Goal: Transaction & Acquisition: Purchase product/service

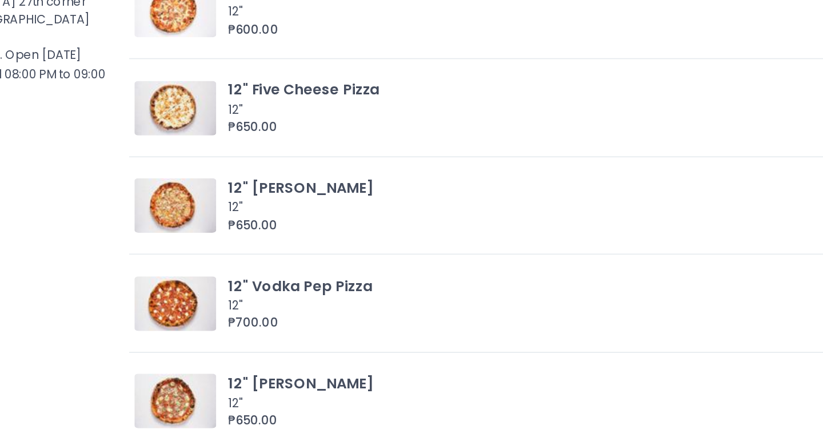
scroll to position [1629, 0]
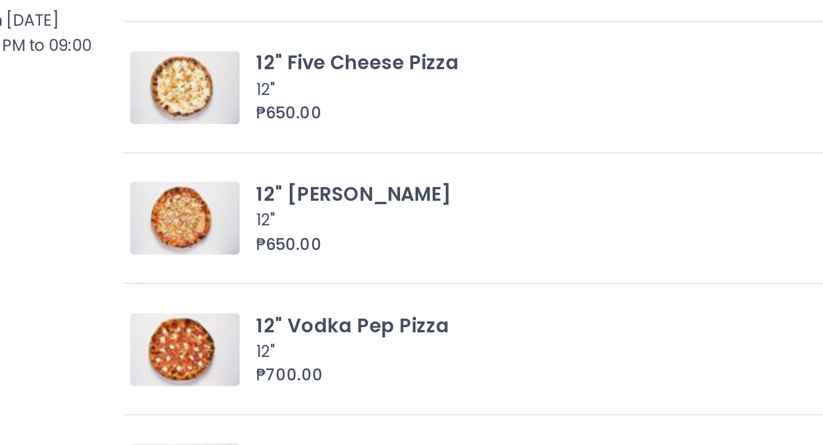
click at [263, 227] on img at bounding box center [259, 232] width 51 height 34
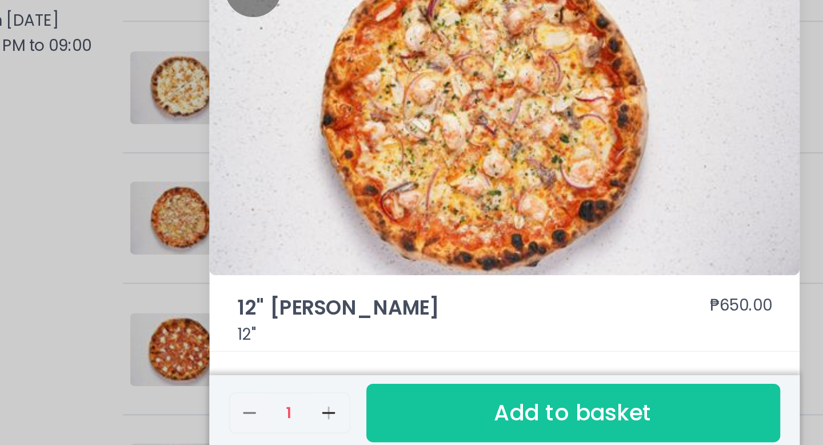
click at [189, 203] on div "12" [PERSON_NAME] ₱650.00 12" Remove Created with Sketch. 1 Add Created with Sk…" at bounding box center [411, 222] width 823 height 445
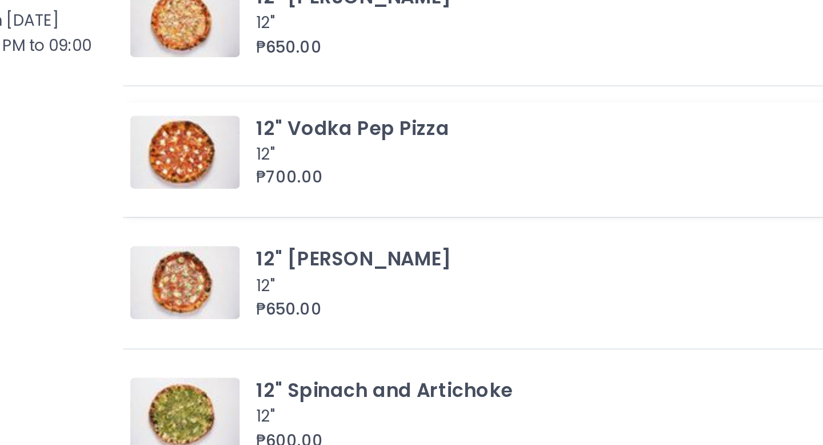
scroll to position [1724, 0]
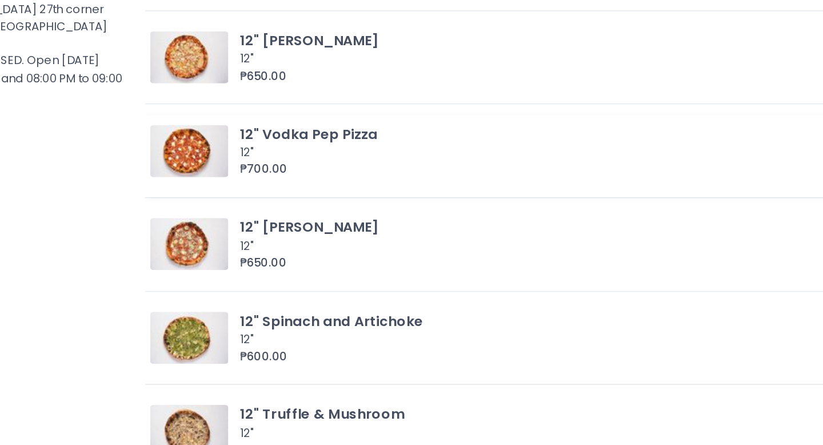
click at [267, 205] on img at bounding box center [259, 199] width 51 height 34
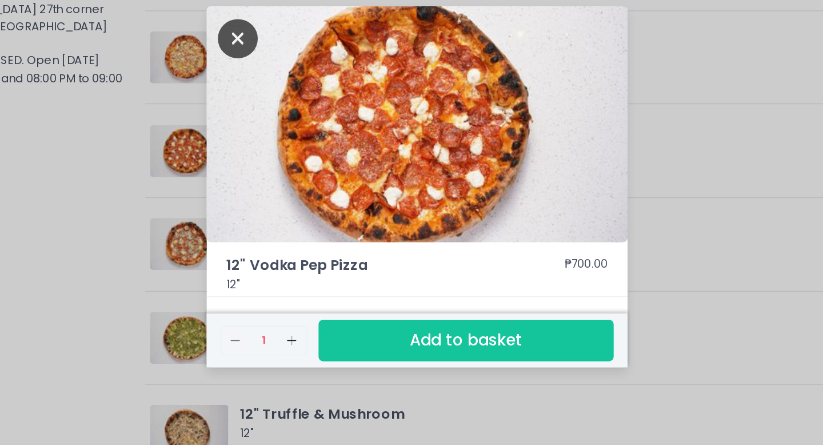
click at [289, 127] on icon "Close" at bounding box center [292, 125] width 26 height 26
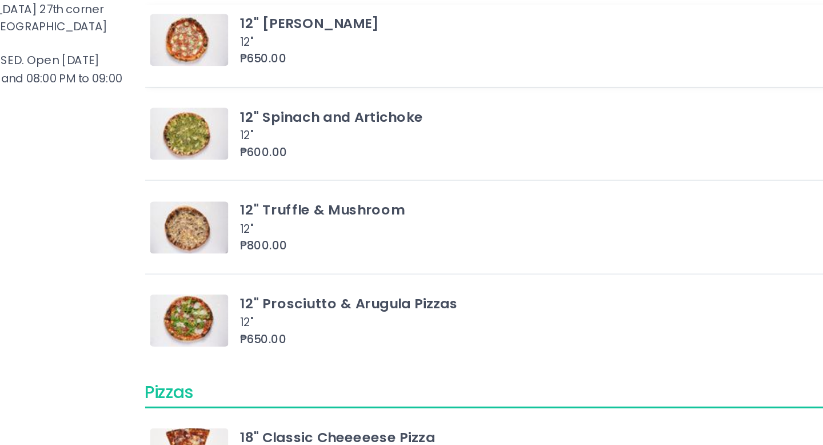
scroll to position [1860, 0]
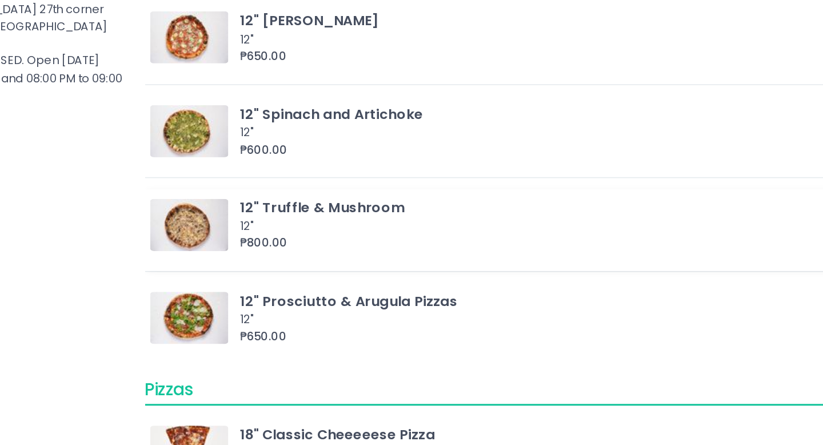
click at [268, 242] on img at bounding box center [259, 247] width 51 height 34
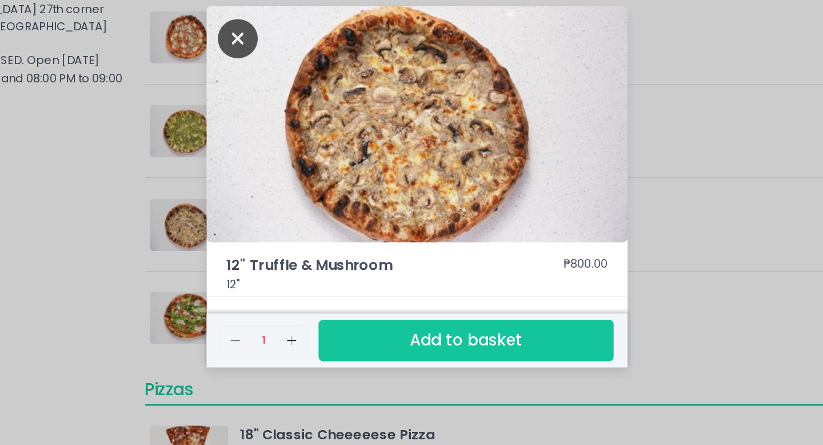
click at [294, 126] on icon "Close" at bounding box center [292, 125] width 26 height 26
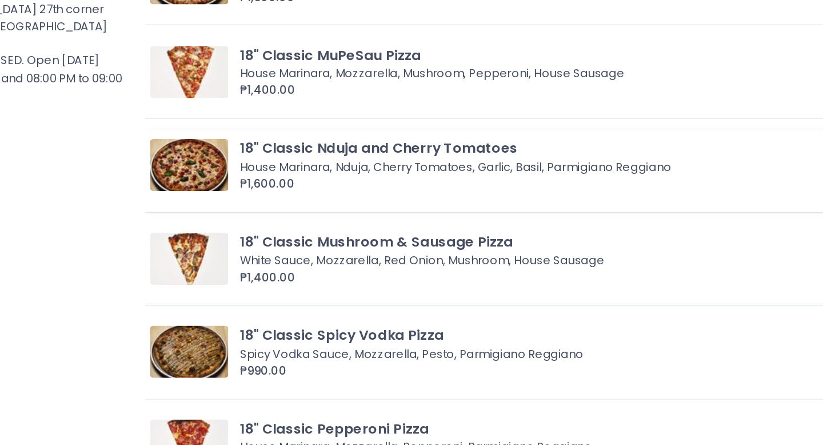
scroll to position [2359, 0]
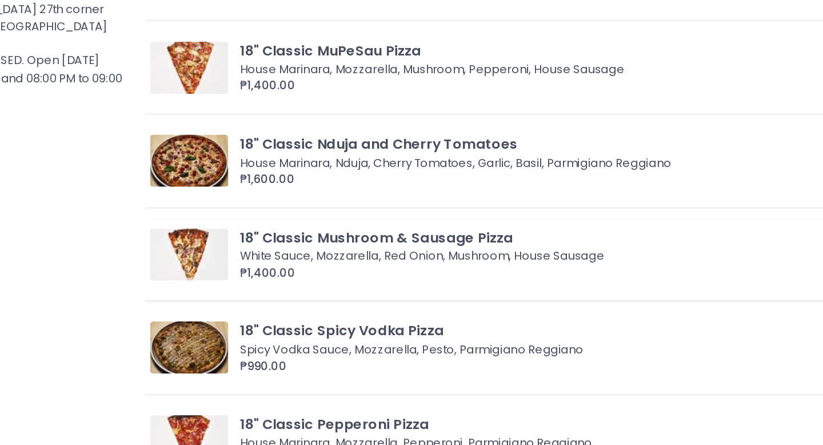
click at [266, 279] on img at bounding box center [259, 267] width 51 height 34
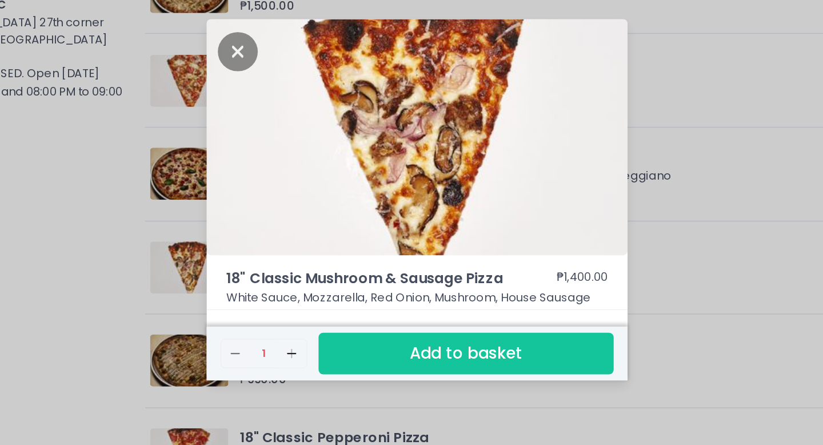
click at [178, 268] on div "18" Classic Mushroom & Sausage Pizza ₱1,400.00 White Sauce, Mozzarella, Red Oni…" at bounding box center [411, 222] width 823 height 445
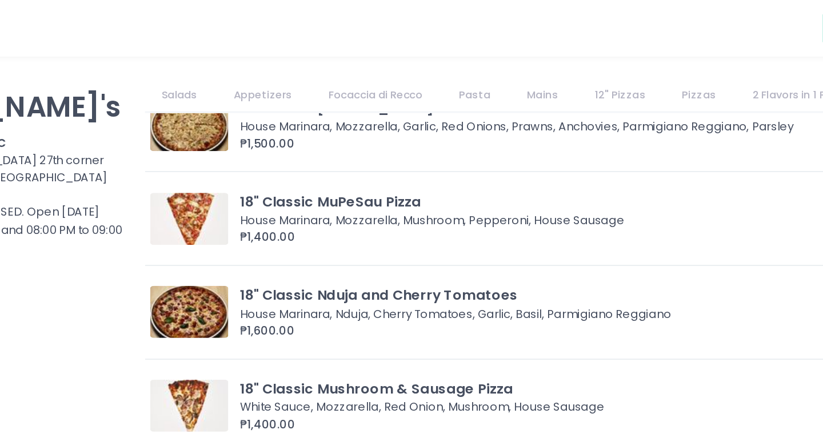
click at [646, 61] on link "2 Flavors in 1 Pizza" at bounding box center [662, 62] width 85 height 22
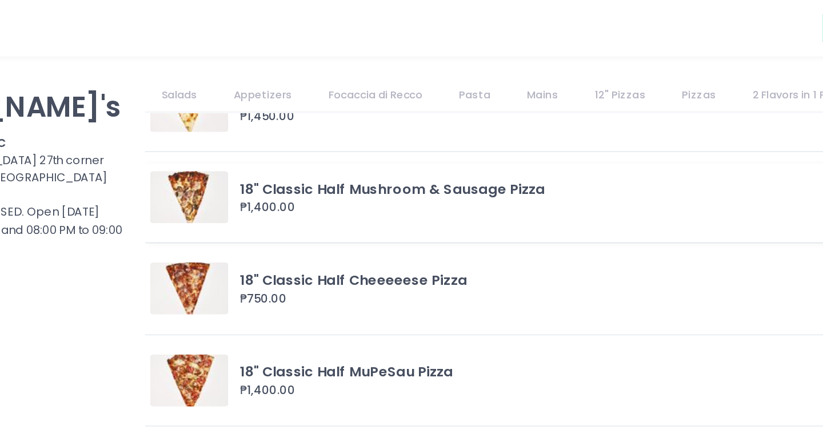
scroll to position [3151, 0]
